Goal: Task Accomplishment & Management: Manage account settings

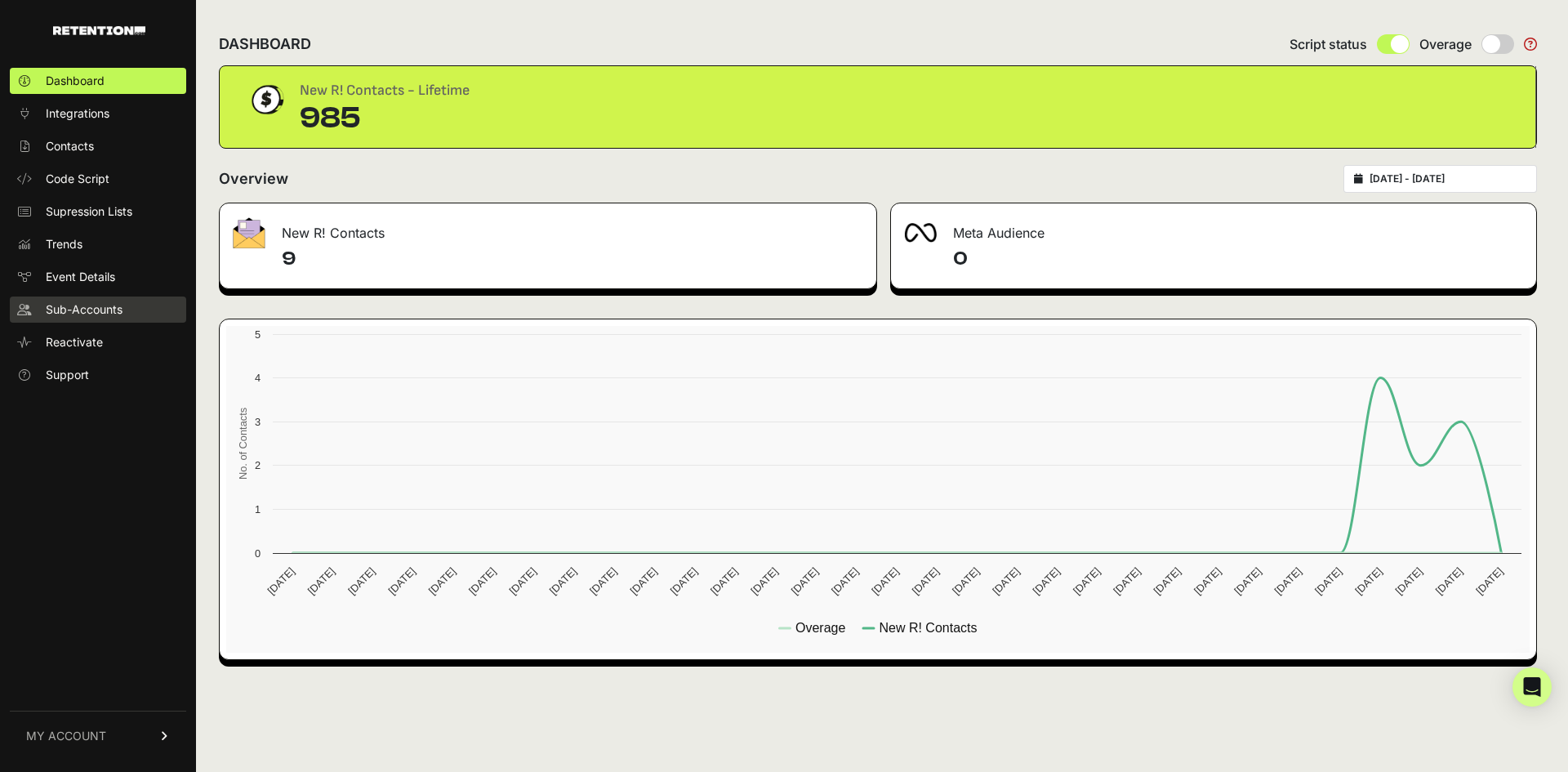
click at [67, 298] on link "Sub-Accounts" at bounding box center [98, 310] width 177 height 26
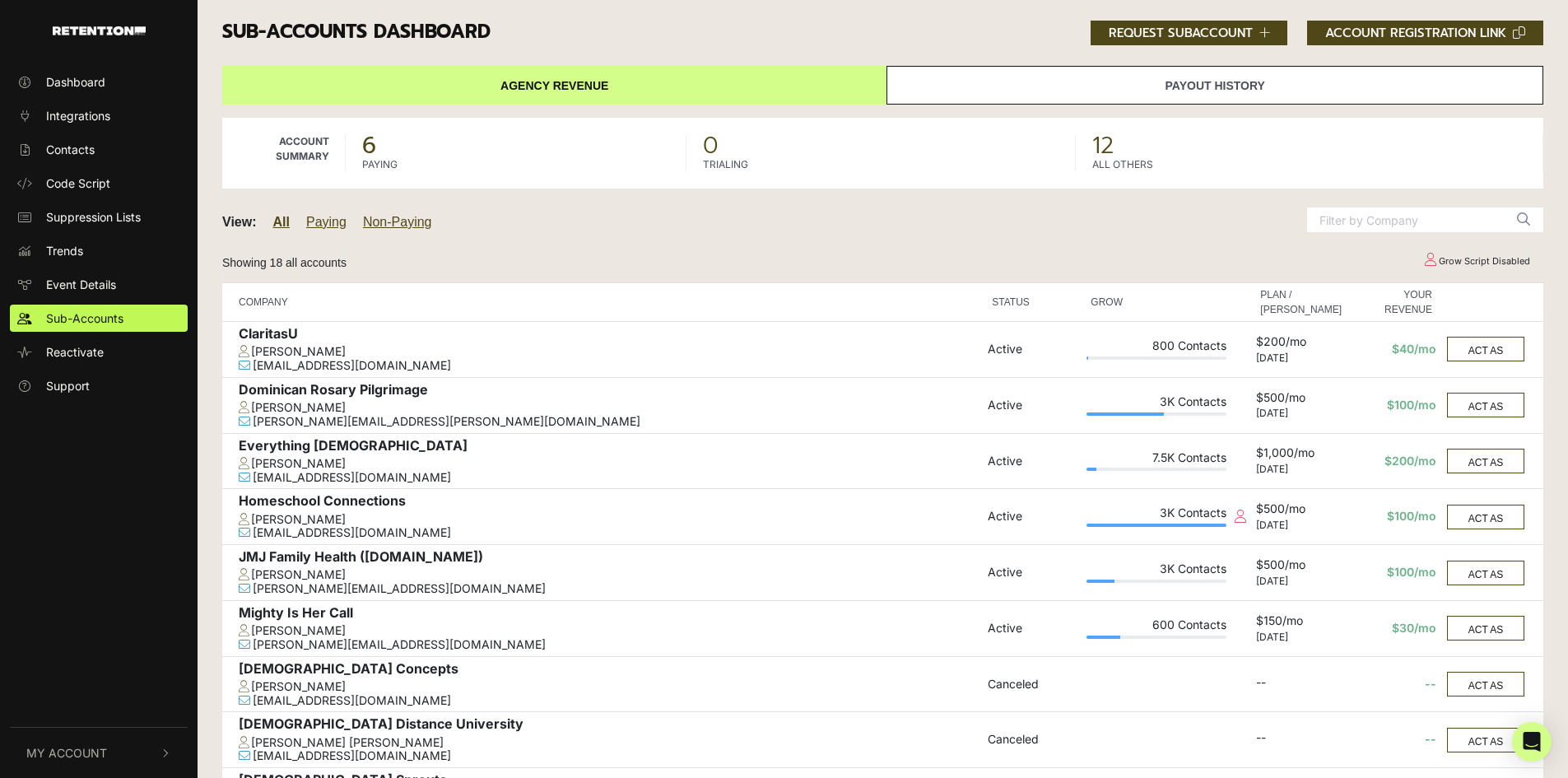
click at [106, 739] on button "My Account" at bounding box center [99, 753] width 178 height 51
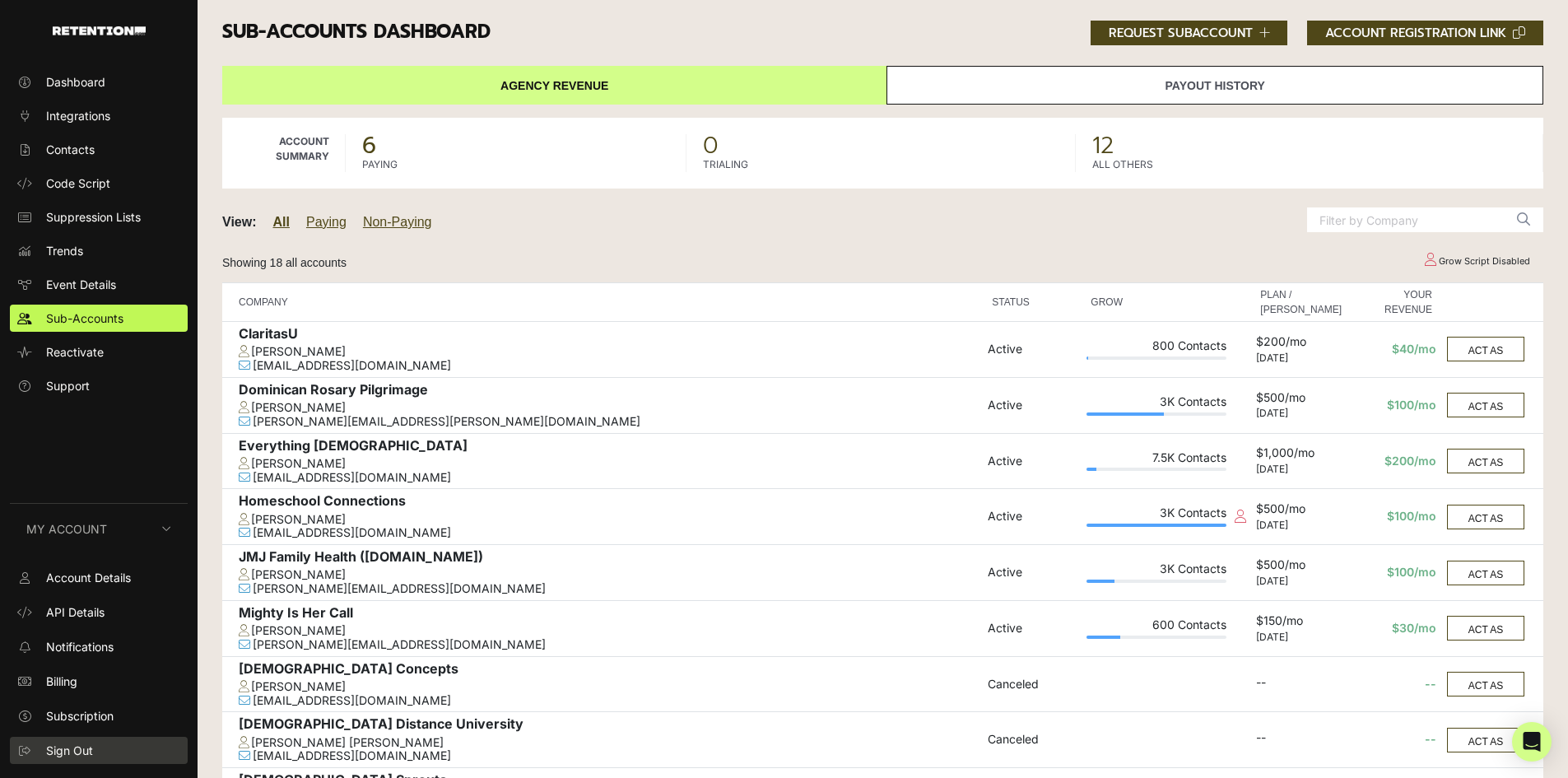
click at [72, 740] on link "Sign Out" at bounding box center [99, 750] width 178 height 27
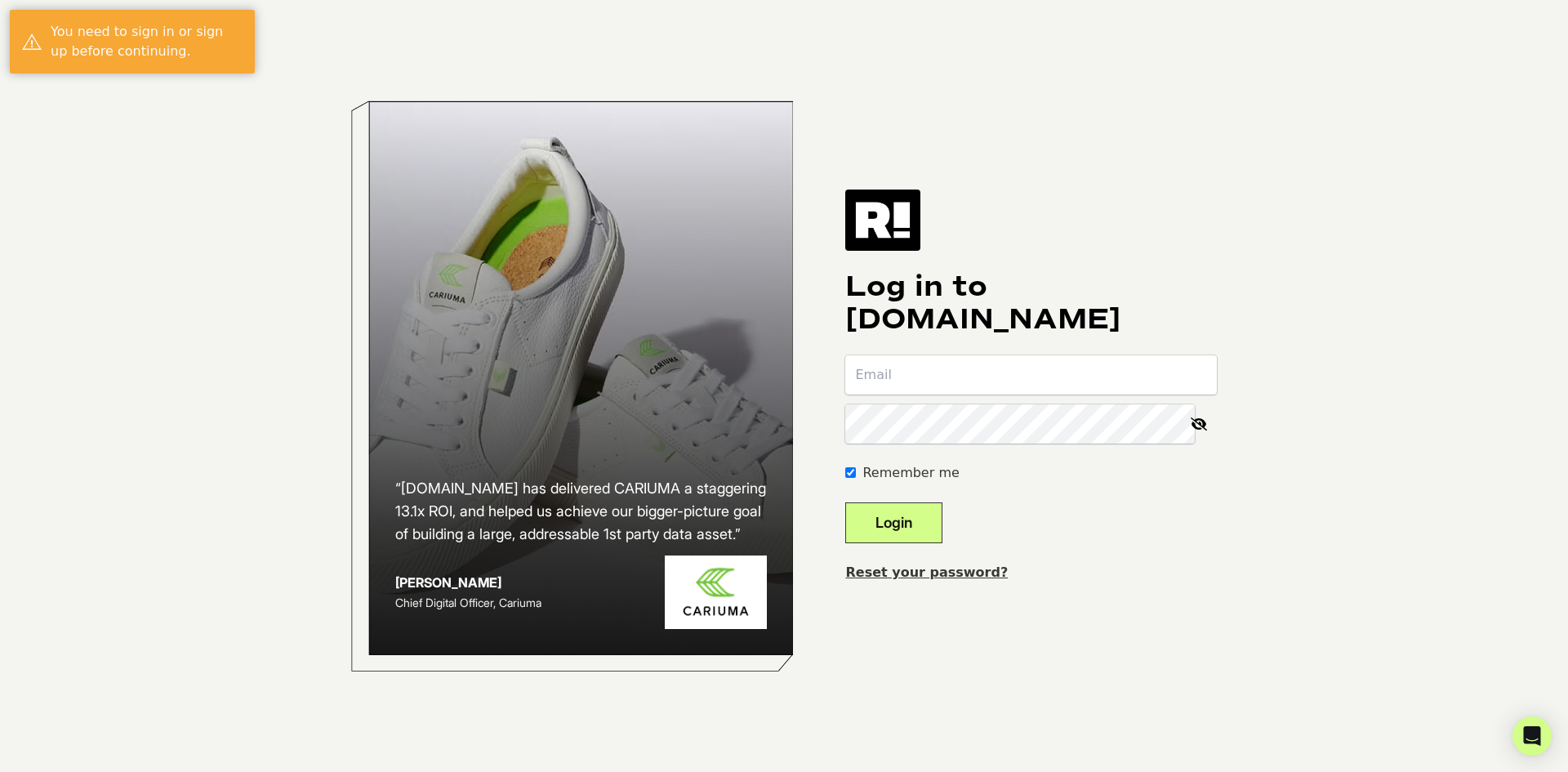
click at [978, 351] on div "Log in to [DOMAIN_NAME] Remember me Login Reset your password?" at bounding box center [1031, 385] width 371 height 392
click at [1197, 375] on body "“[DOMAIN_NAME] has delivered CARIUMA a staggering 13.1x ROI, and helped us achi…" at bounding box center [784, 386] width 1568 height 772
click at [0, 771] on com-1password-button at bounding box center [0, 772] width 0 height 0
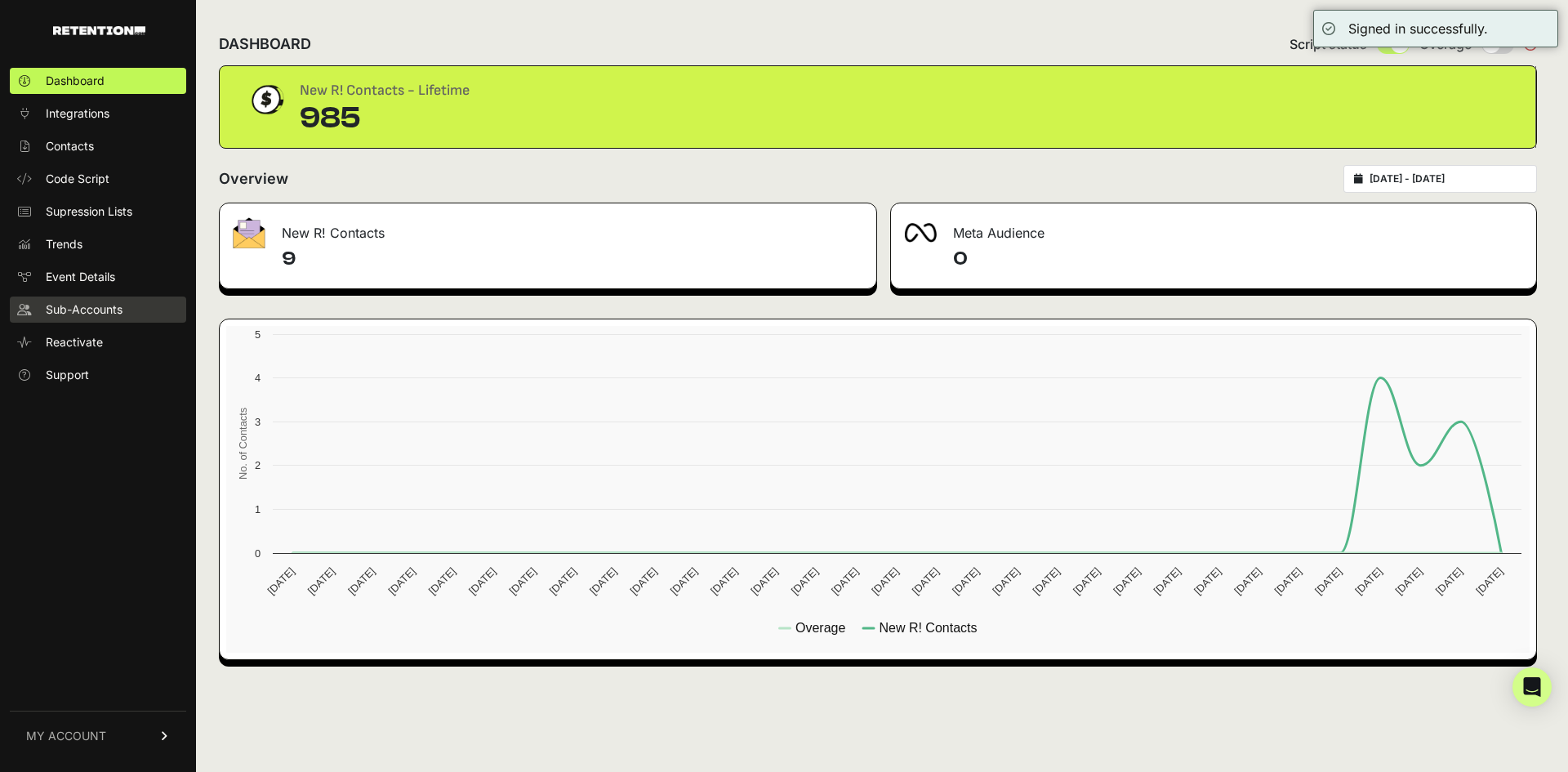
click at [56, 304] on span "Sub-Accounts" at bounding box center [84, 309] width 77 height 16
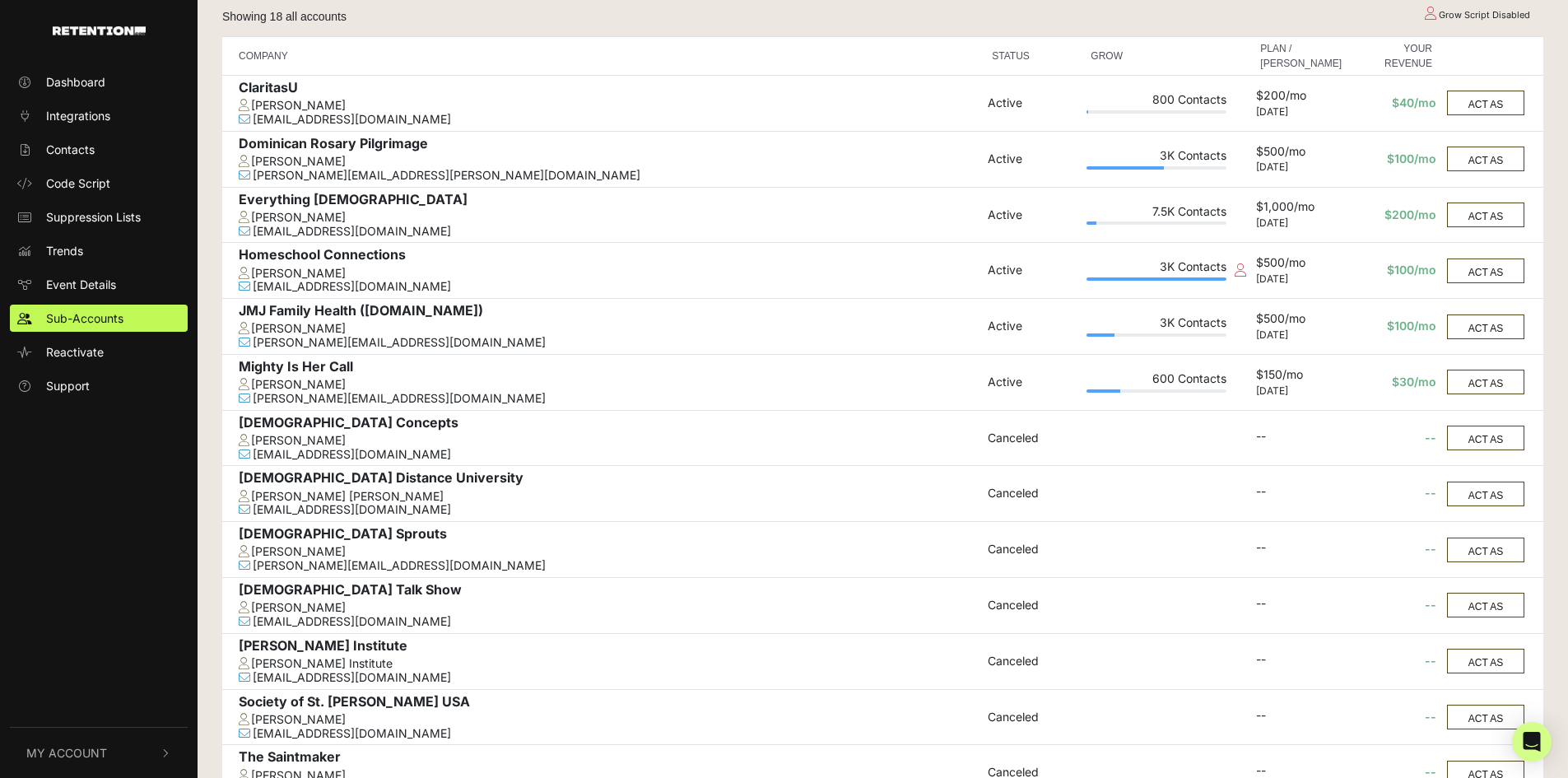
scroll to position [247, 0]
click at [286, 208] on div "Everything [DEMOGRAPHIC_DATA]" at bounding box center [609, 201] width 740 height 19
click at [292, 220] on div "[PERSON_NAME]" at bounding box center [609, 217] width 740 height 14
click at [1507, 218] on button "ACT AS" at bounding box center [1485, 214] width 78 height 24
